Goal: Task Accomplishment & Management: Manage account settings

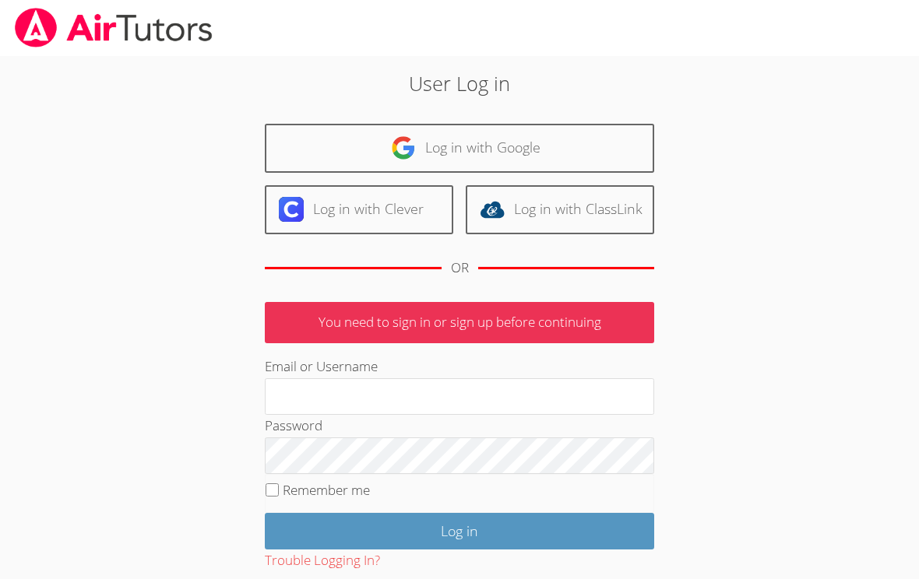
scroll to position [7, 0]
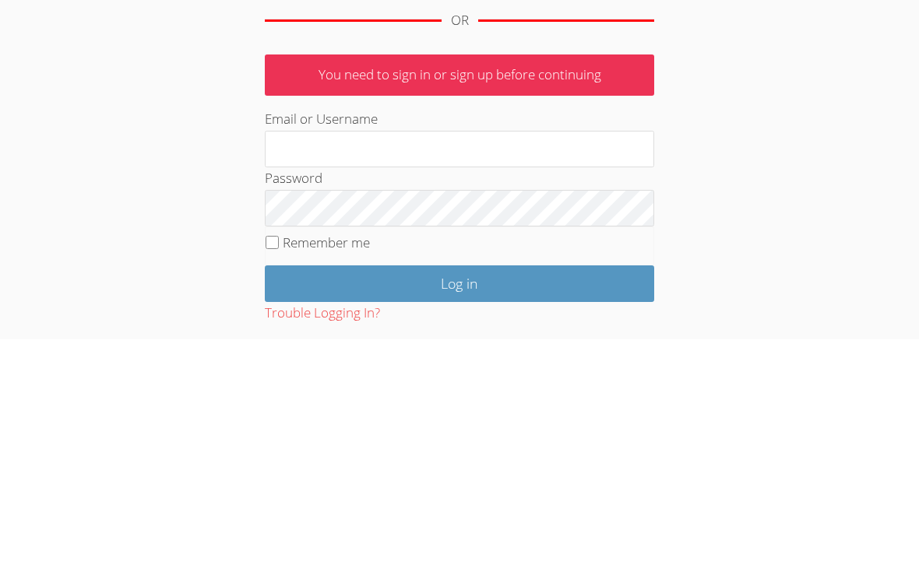
click at [276, 477] on input "Remember me" at bounding box center [272, 483] width 13 height 13
checkbox input "true"
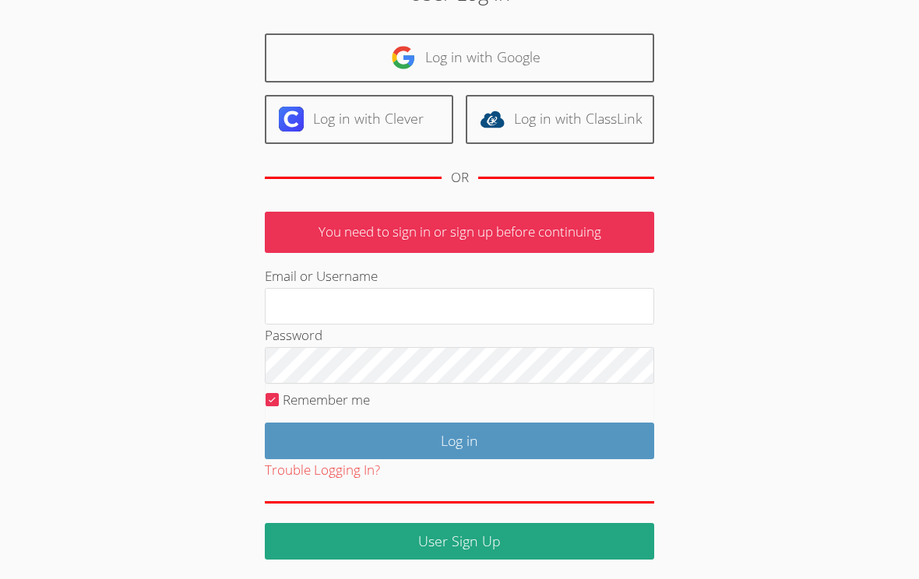
click at [294, 56] on link "Log in with Google" at bounding box center [459, 57] width 389 height 49
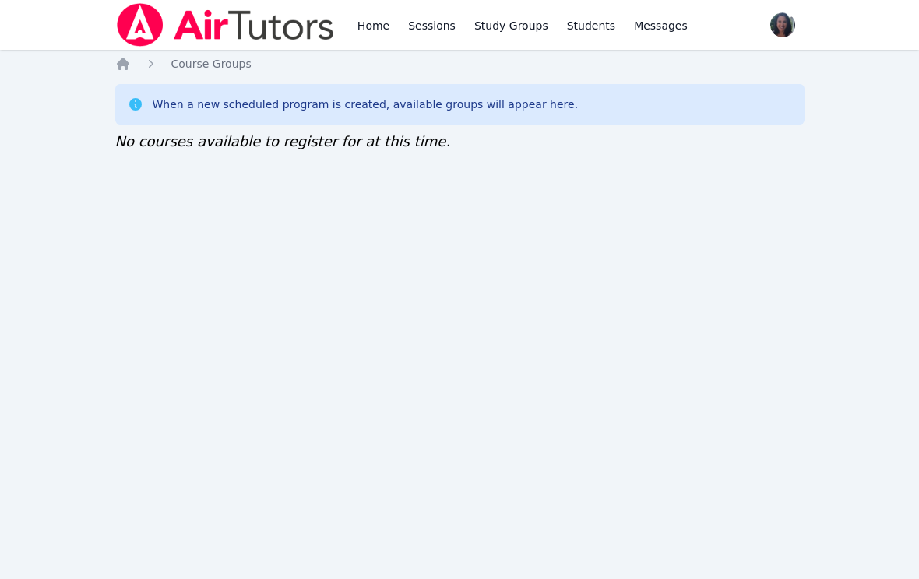
click at [128, 58] on icon "Breadcrumb" at bounding box center [123, 64] width 16 height 16
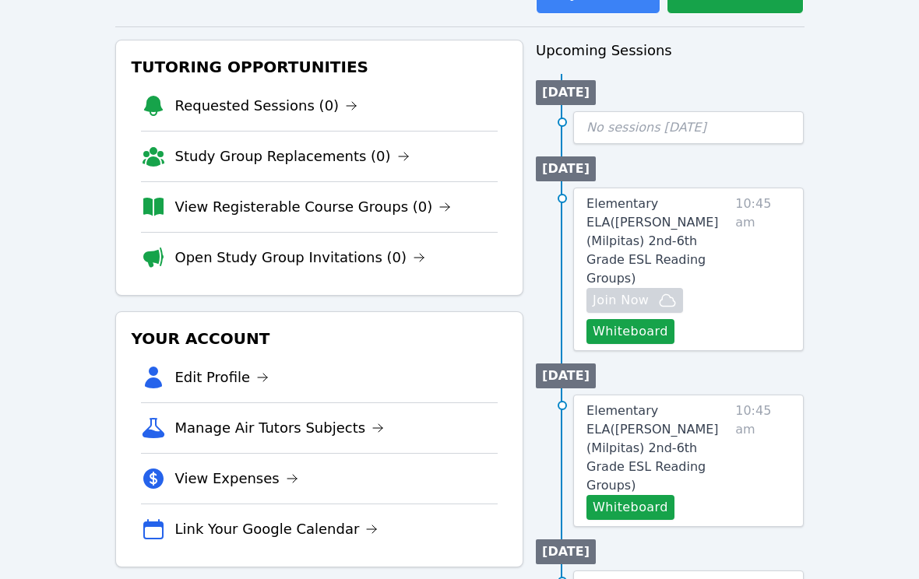
scroll to position [146, 0]
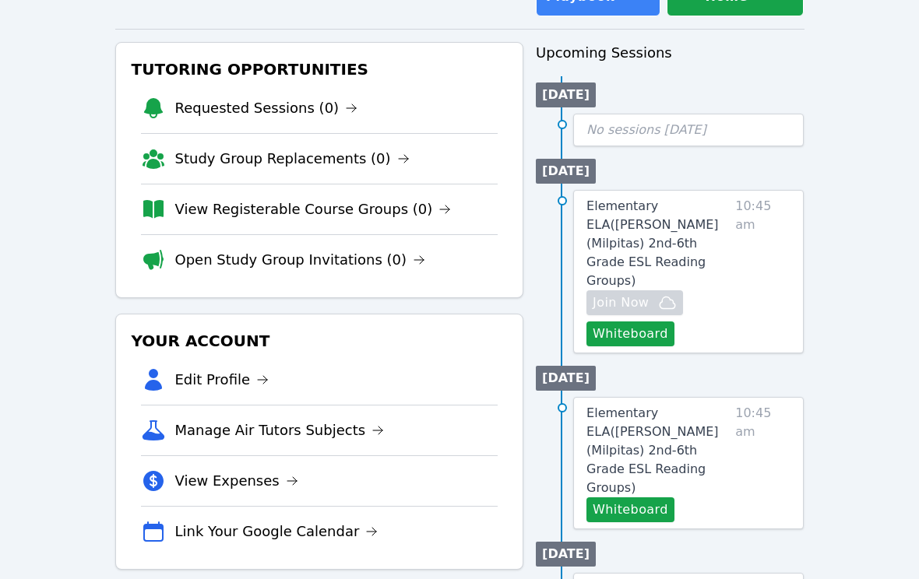
click at [783, 246] on span "10:45 am" at bounding box center [762, 273] width 55 height 150
click at [762, 211] on span "10:45 am" at bounding box center [762, 273] width 55 height 150
click at [719, 222] on span "Elementary ELA ( Mattos (Milpitas) 2nd-6th Grade ESL Reading Groups )" at bounding box center [652, 244] width 132 height 90
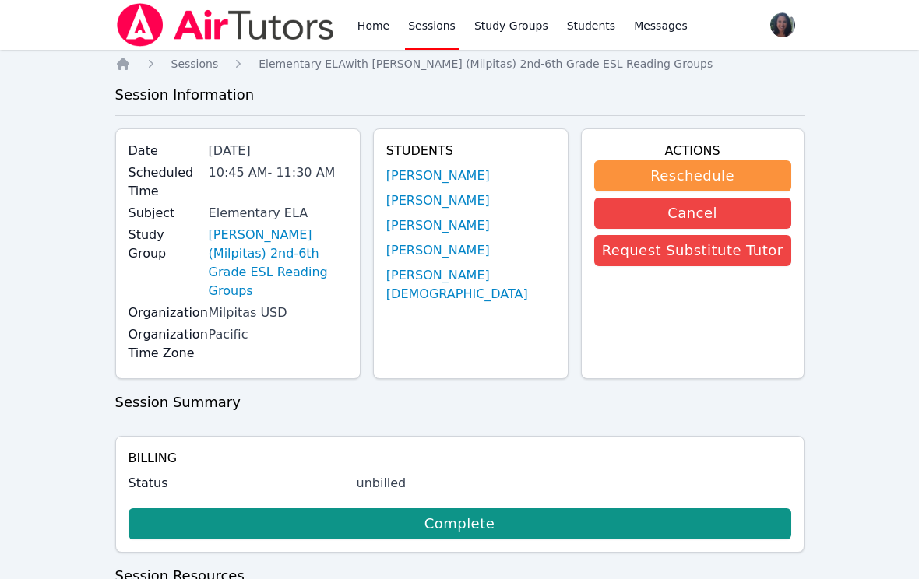
click at [519, 18] on link "Study Groups" at bounding box center [511, 25] width 80 height 50
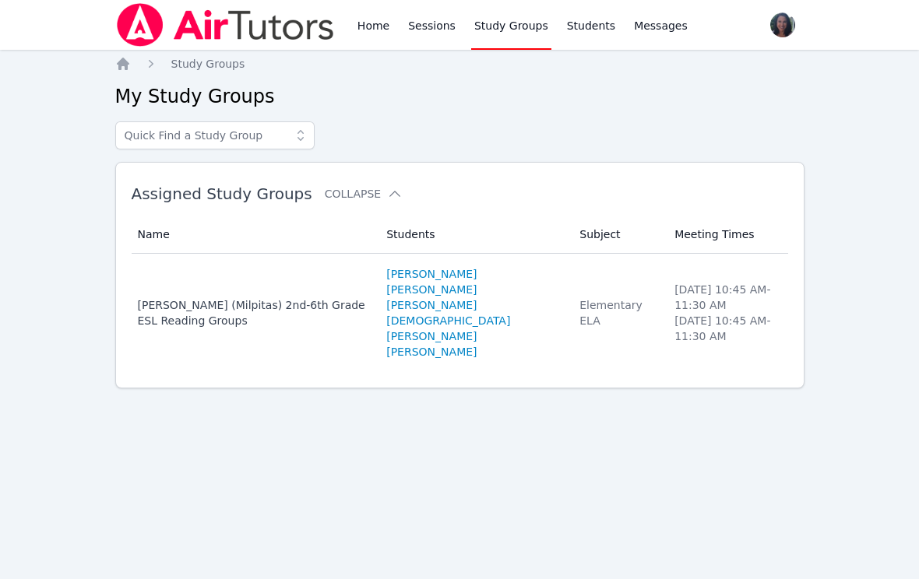
click at [417, 15] on link "Sessions" at bounding box center [432, 25] width 54 height 50
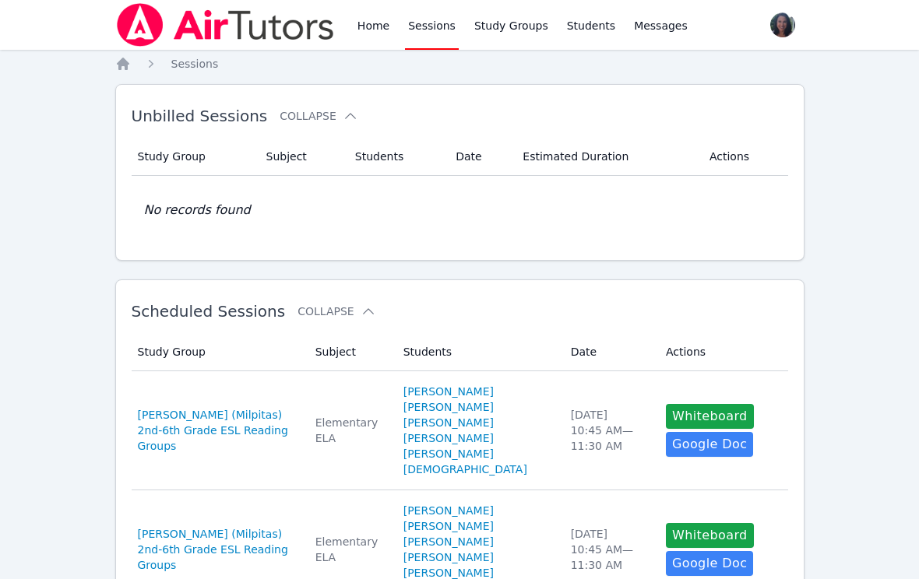
click at [505, 31] on link "Study Groups" at bounding box center [511, 25] width 80 height 50
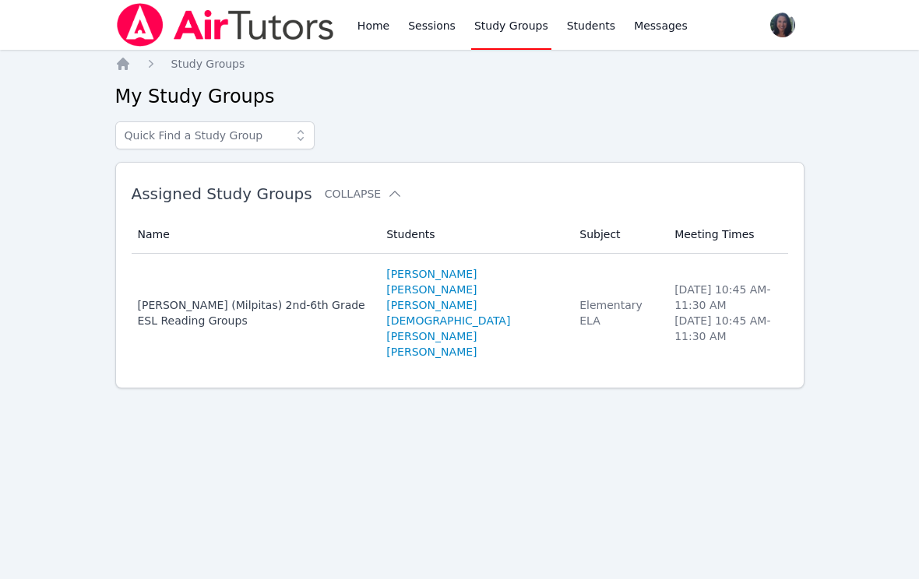
click at [161, 316] on div "Mattos (Milpitas) 2nd-6th Grade ESL Reading Groups" at bounding box center [253, 312] width 231 height 31
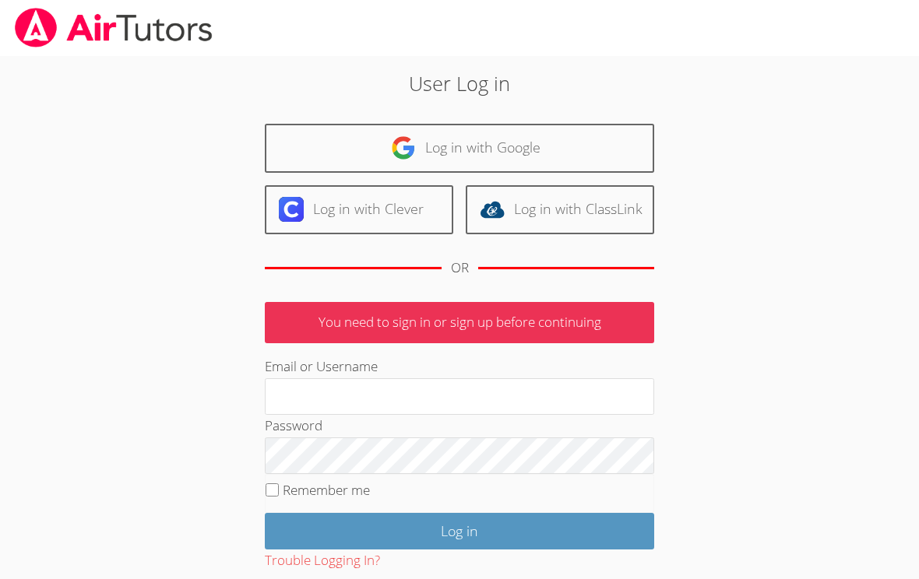
scroll to position [248, 0]
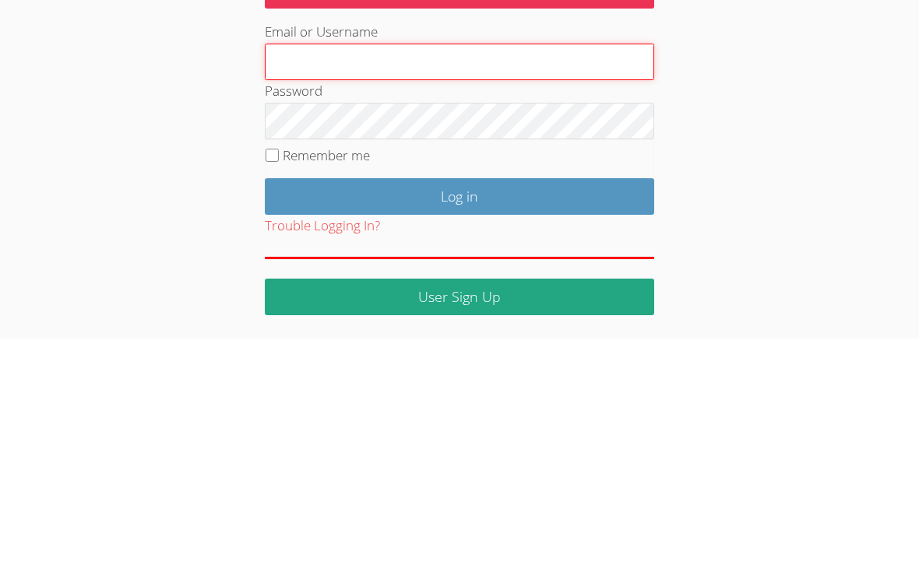
type input "Maria.summers8@gmail.com"
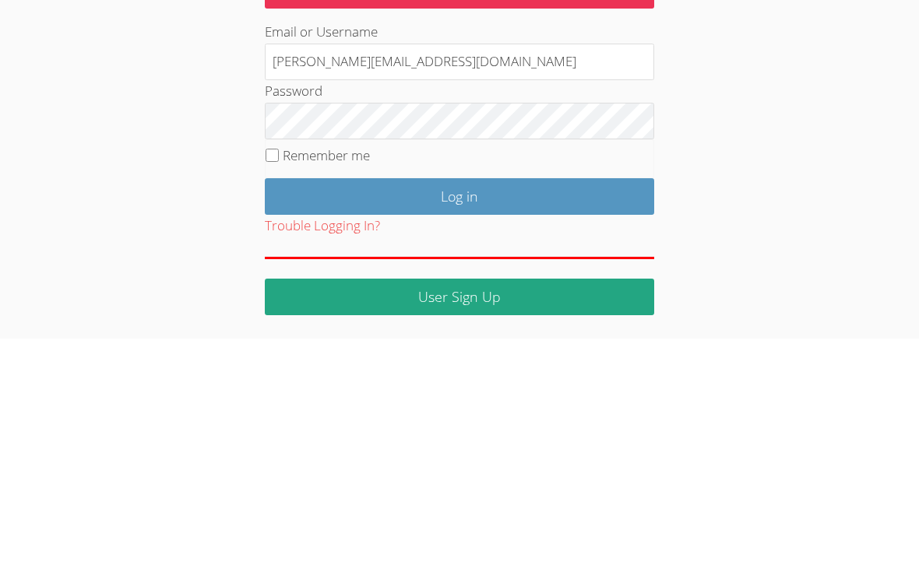
click at [459, 419] on input "Log in" at bounding box center [459, 437] width 389 height 37
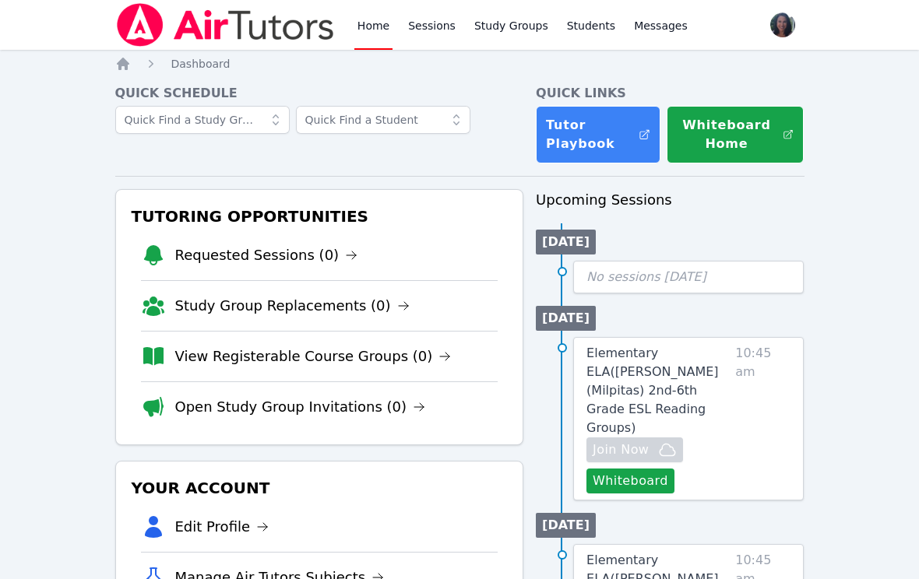
click at [751, 375] on span "10:45 am" at bounding box center [762, 419] width 55 height 150
click at [701, 364] on link "Elementary ELA ( [PERSON_NAME] (Milpitas) 2nd-6th Grade ESL Reading Groups )" at bounding box center [657, 390] width 143 height 93
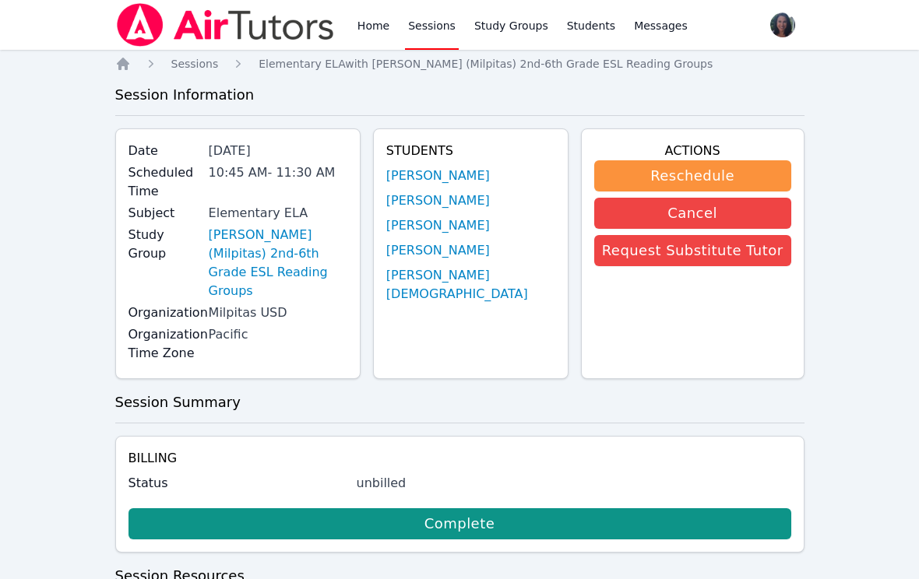
click at [250, 226] on link "[PERSON_NAME] (Milpitas) 2nd-6th Grade ESL Reading Groups" at bounding box center [278, 263] width 139 height 75
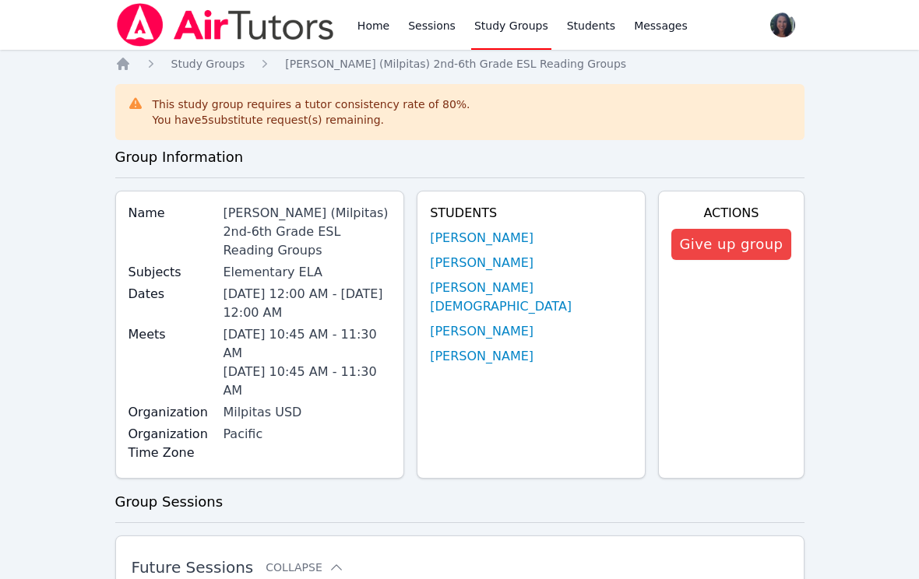
click at [757, 243] on button "Give up group" at bounding box center [730, 244] width 119 height 31
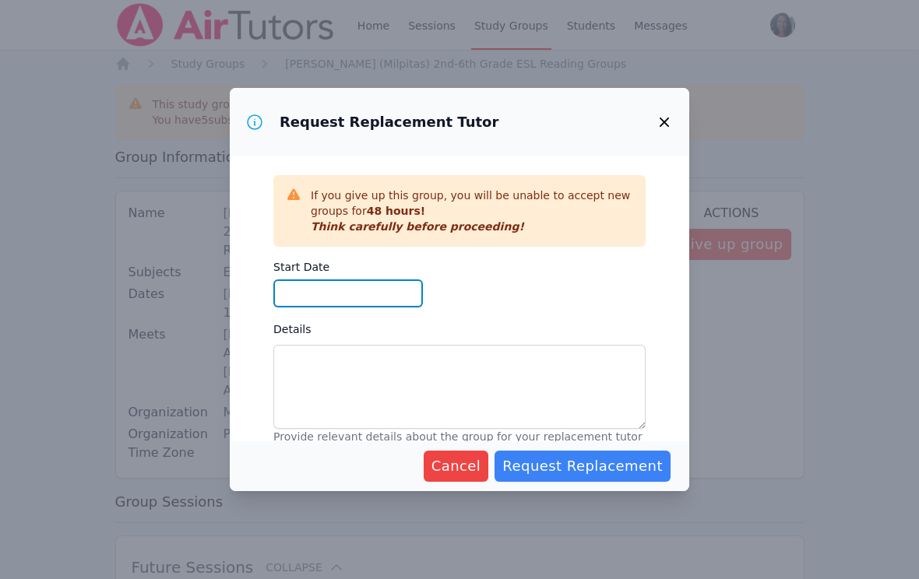
click at [317, 287] on input "Start Date" at bounding box center [348, 294] width 150 height 28
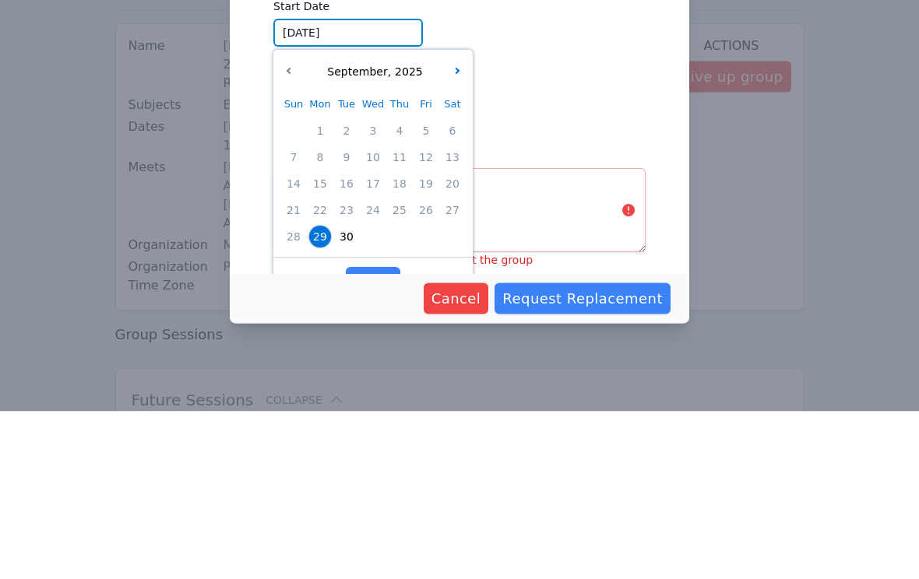
scroll to position [93, 0]
click at [351, 394] on span "30" at bounding box center [347, 405] width 22 height 22
type input "09/30/2025"
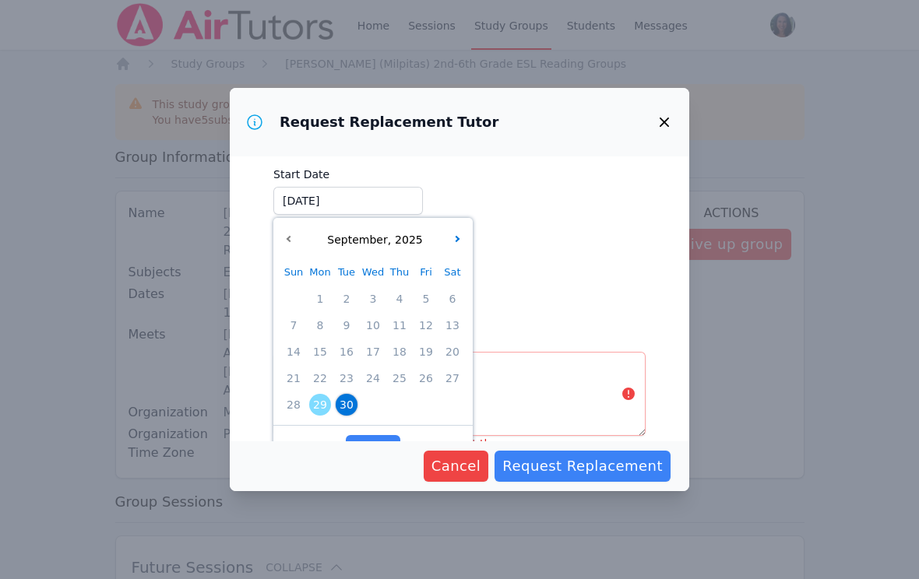
click at [592, 237] on div "Start Date 09/30/2025 09/30/2025 September , 2025 Sun Mon Tue Wed Thu Fri Sat 1…" at bounding box center [459, 240] width 372 height 160
click at [546, 241] on div "Start Date 09/30/2025 09/30/2025 September , 2025 Sun Mon Tue Wed Thu Fri Sat 1…" at bounding box center [459, 240] width 372 height 160
click at [361, 199] on input "09/30/2025" at bounding box center [348, 201] width 150 height 28
click at [493, 216] on div "Start Date 09/30/2025 09/30/2025 September , 2025 Sun Mon Tue Wed Thu Fri Sat 1…" at bounding box center [459, 240] width 372 height 160
click at [526, 352] on textarea "Details" at bounding box center [459, 394] width 372 height 84
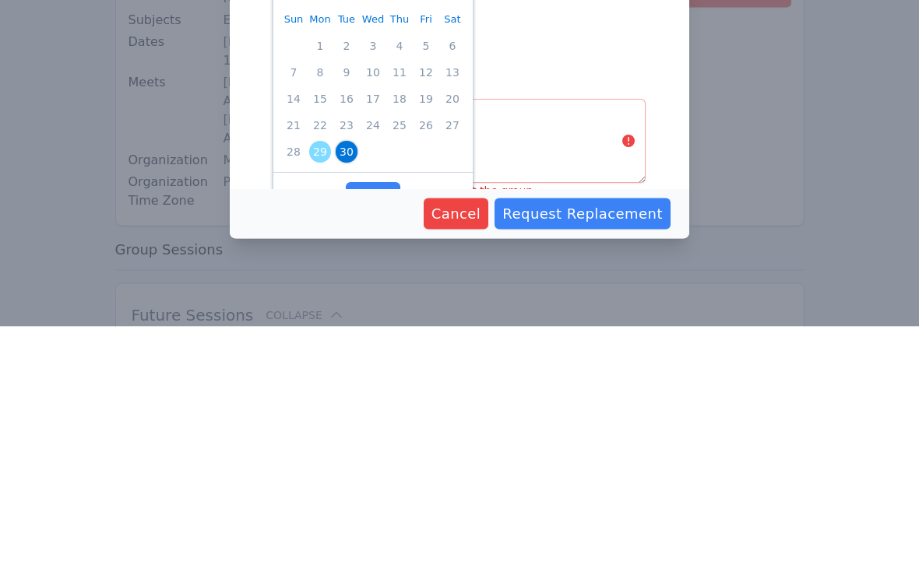
click at [346, 394] on span "30" at bounding box center [347, 405] width 22 height 22
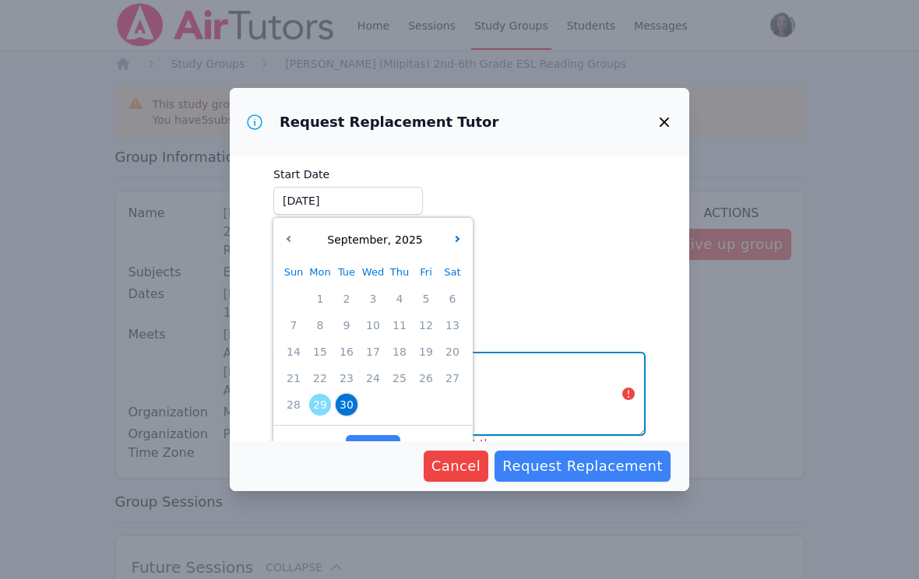
click at [547, 366] on textarea "Details" at bounding box center [459, 394] width 372 height 84
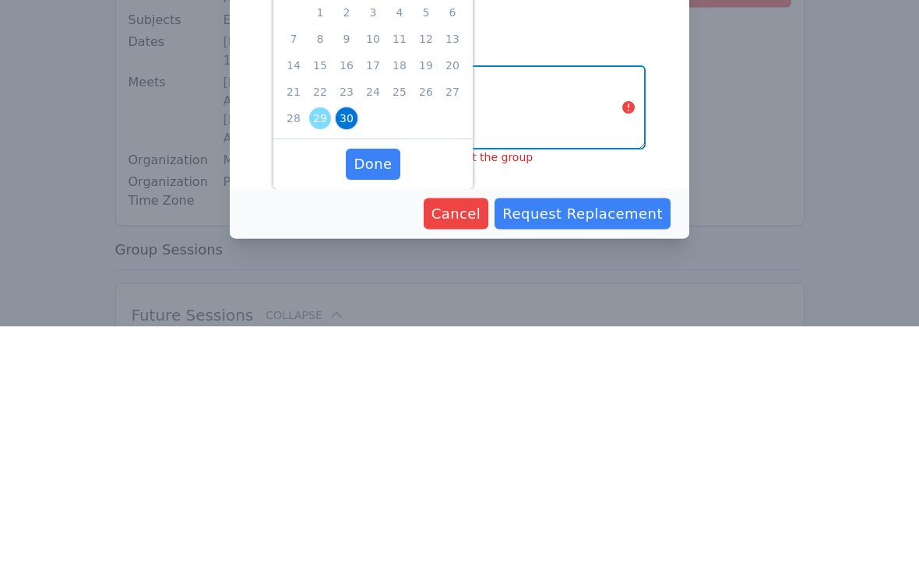
scroll to position [126, 0]
click at [347, 361] on span "30" at bounding box center [347, 372] width 22 height 22
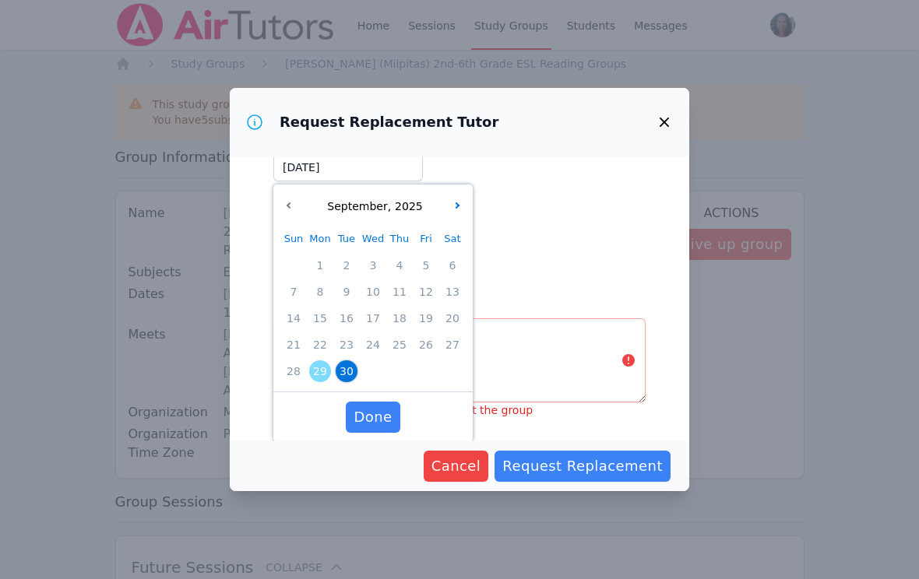
click at [382, 410] on span "Done" at bounding box center [373, 417] width 38 height 22
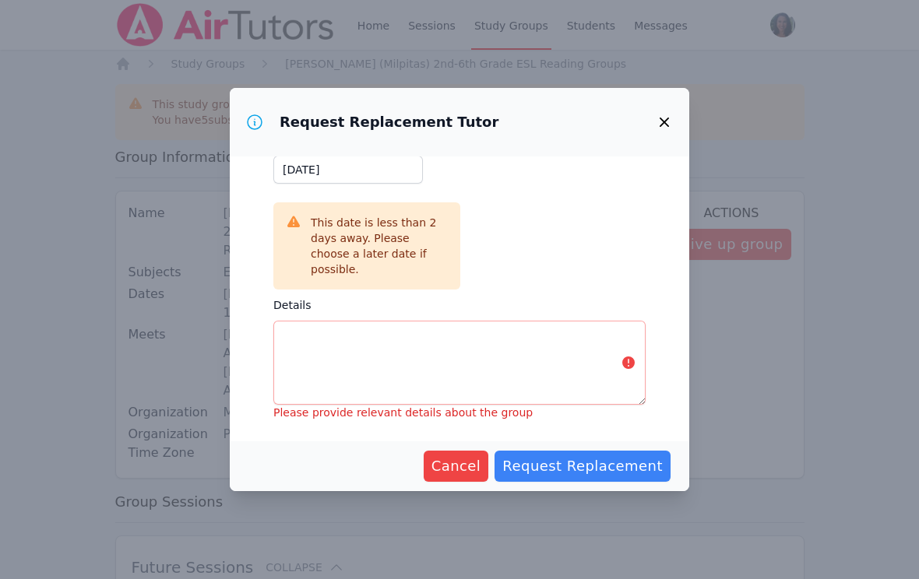
scroll to position [108, 0]
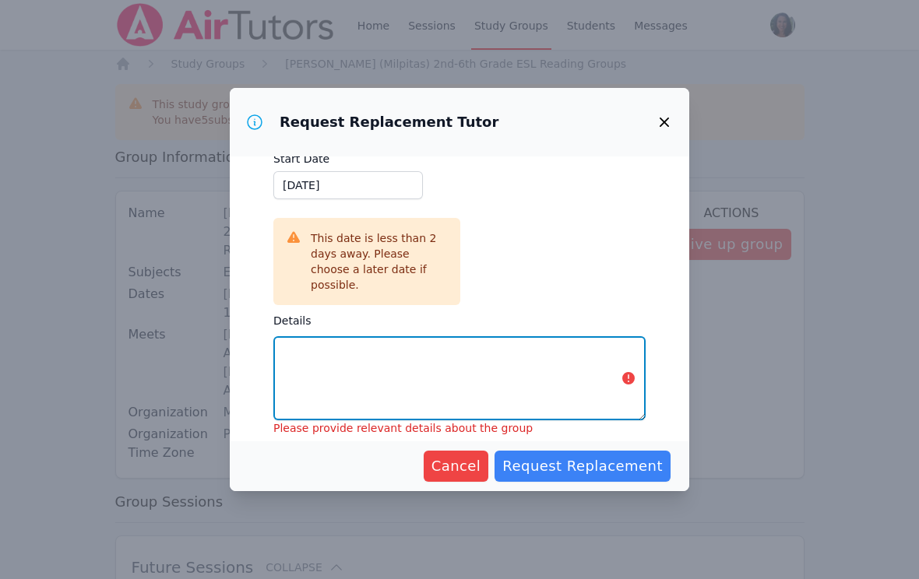
click at [352, 360] on textarea "Details" at bounding box center [459, 378] width 372 height 84
type textarea "C"
type textarea "U"
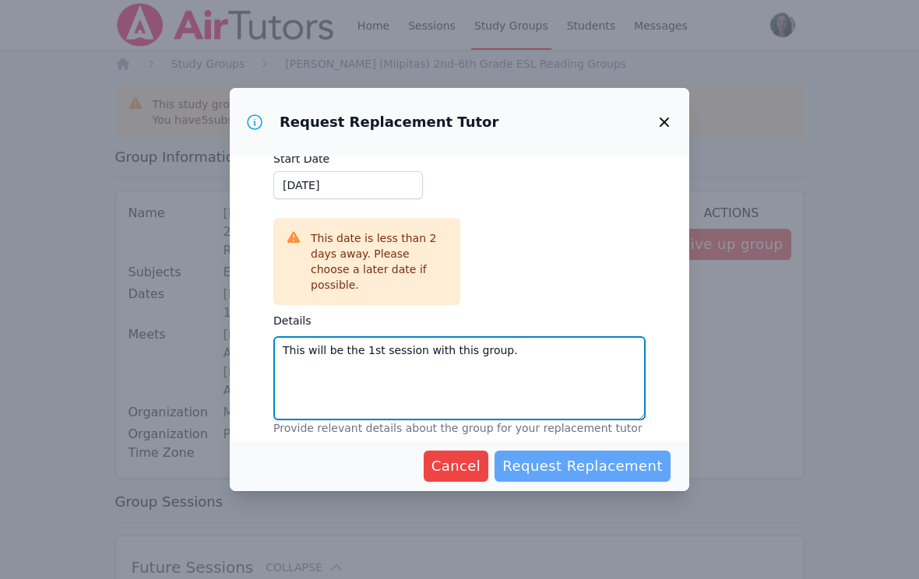
type textarea "This will be the 1st session with this group."
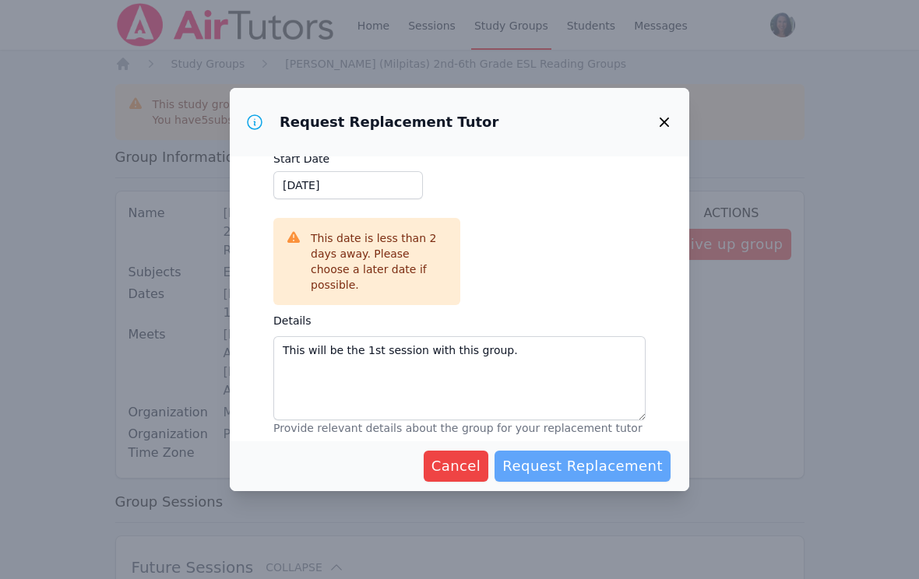
click at [632, 471] on span "Request Replacement" at bounding box center [582, 467] width 160 height 22
